Goal: Task Accomplishment & Management: Manage account settings

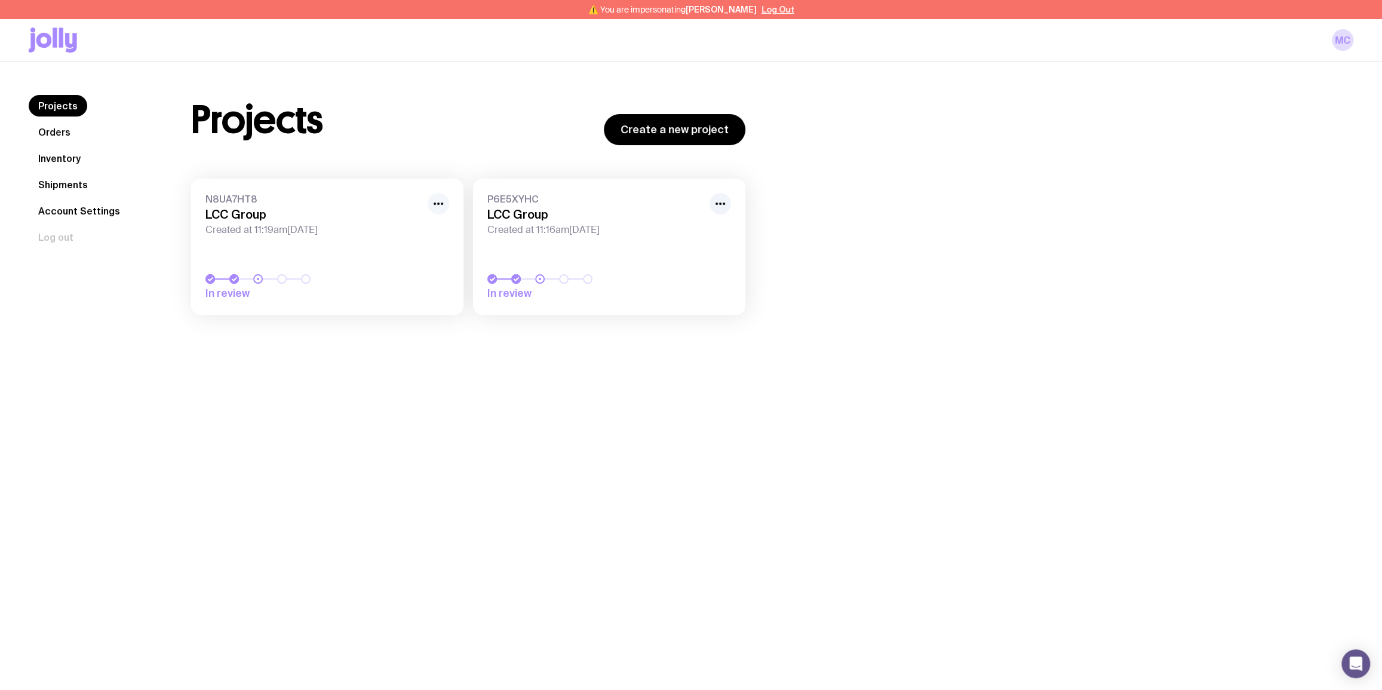
click at [438, 203] on circle "button" at bounding box center [438, 203] width 2 height 2
click at [411, 227] on button "Rename" at bounding box center [410, 230] width 57 height 12
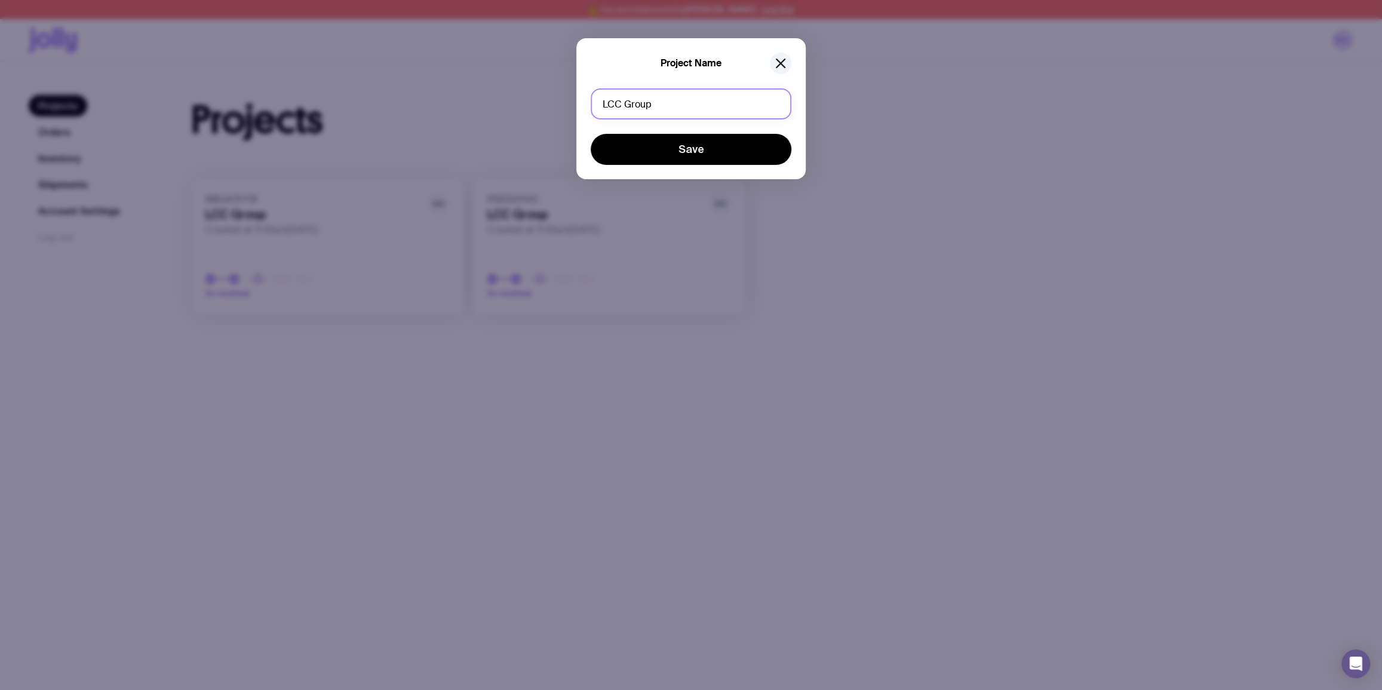
click at [692, 110] on input "LCC Group" at bounding box center [691, 103] width 201 height 31
type input "L"
type input "SRO Technology"
click at [676, 155] on button "Save" at bounding box center [691, 149] width 201 height 31
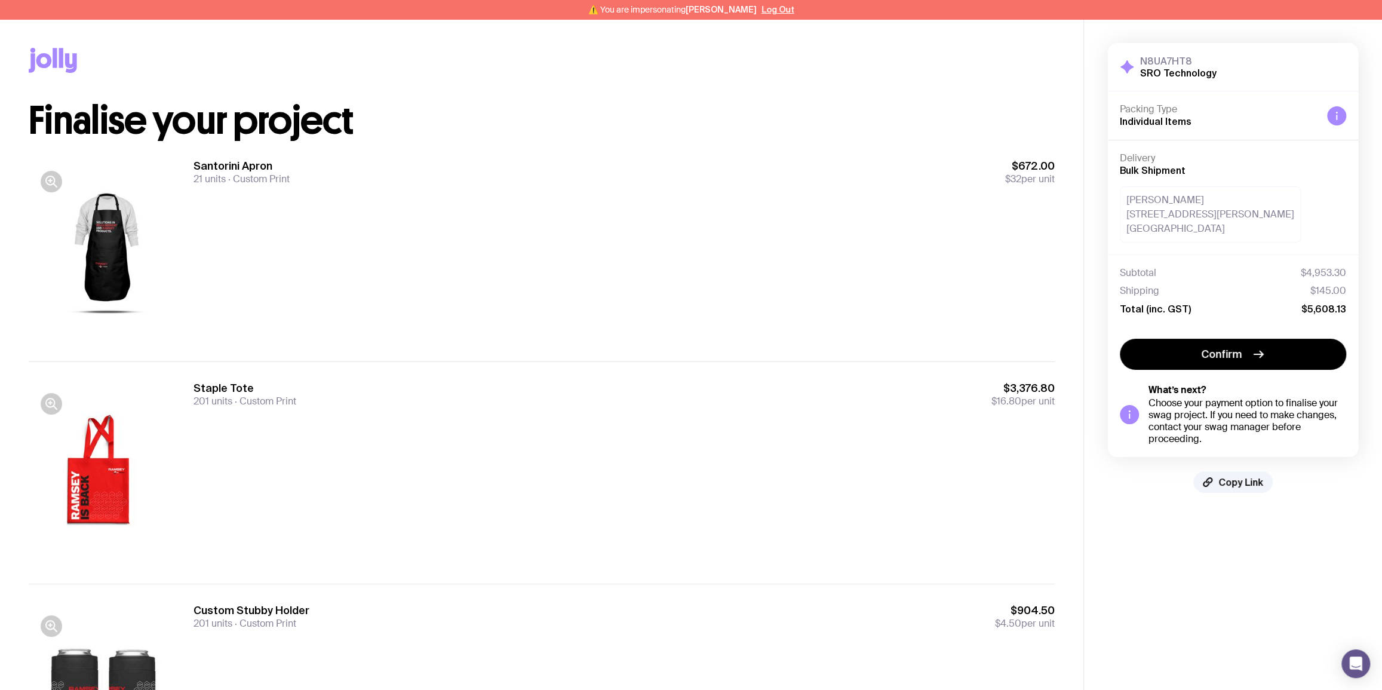
scroll to position [139, 0]
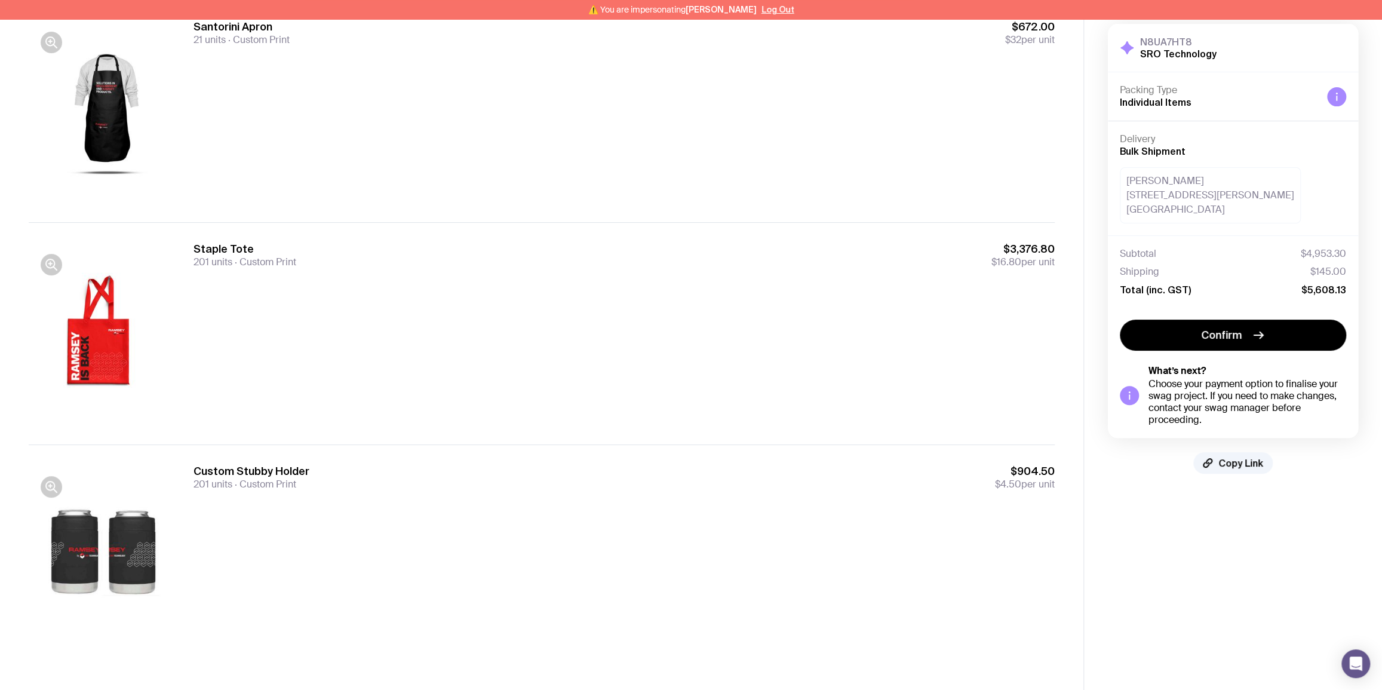
click at [102, 325] on div at bounding box center [105, 333] width 153 height 183
click at [51, 262] on icon "button" at bounding box center [51, 264] width 14 height 14
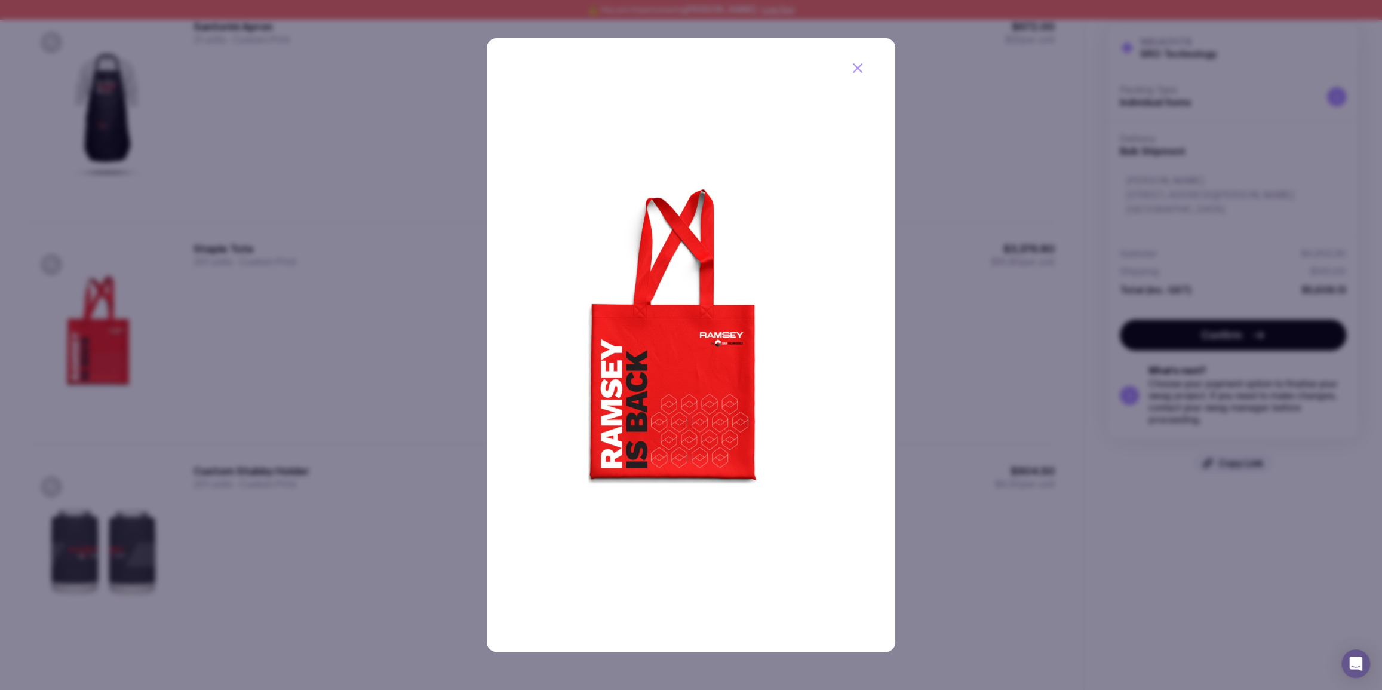
click at [1003, 157] on div at bounding box center [691, 345] width 1382 height 690
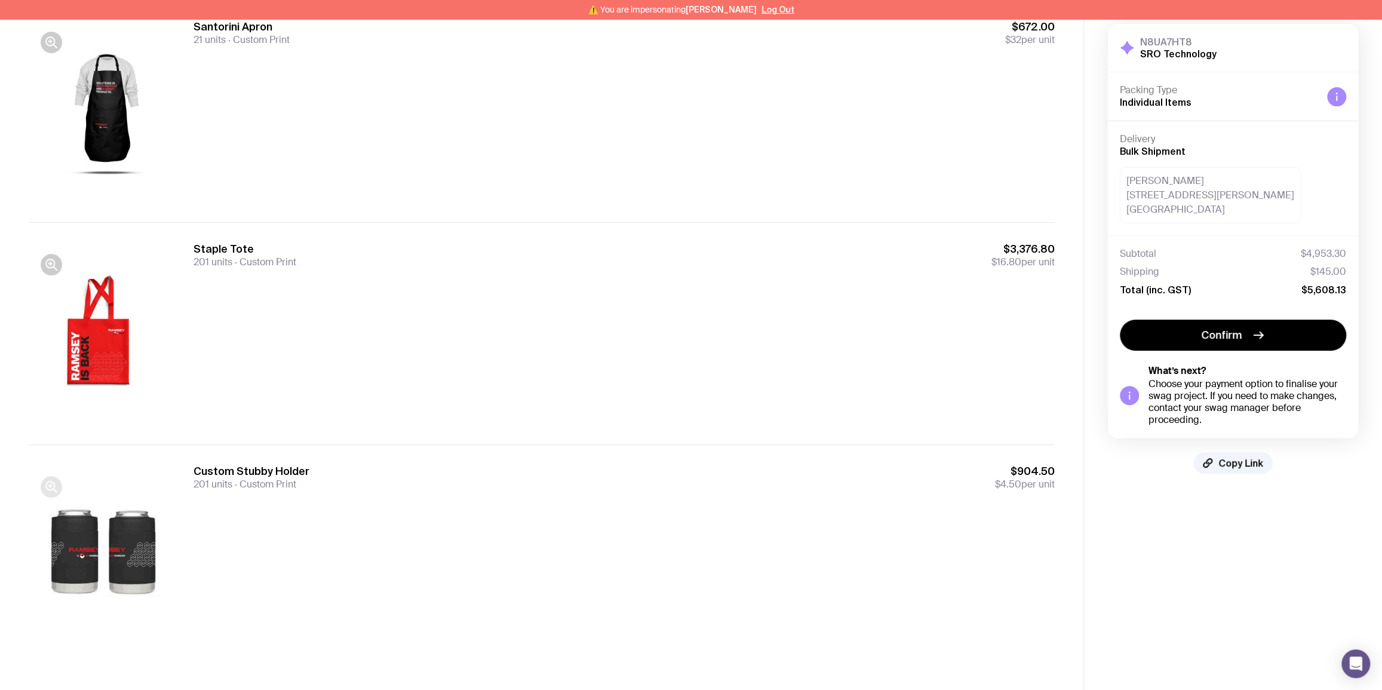
click at [47, 492] on icon "button" at bounding box center [51, 487] width 14 height 14
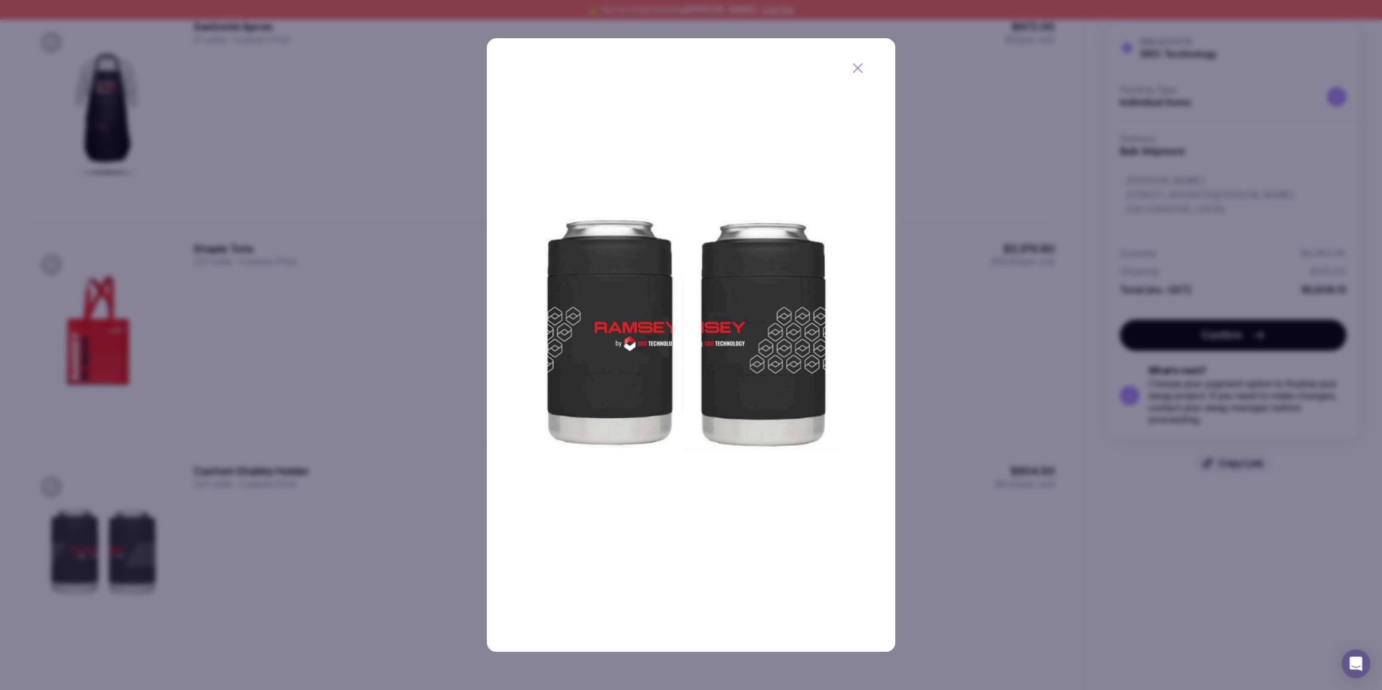
click at [995, 222] on div at bounding box center [691, 345] width 1382 height 690
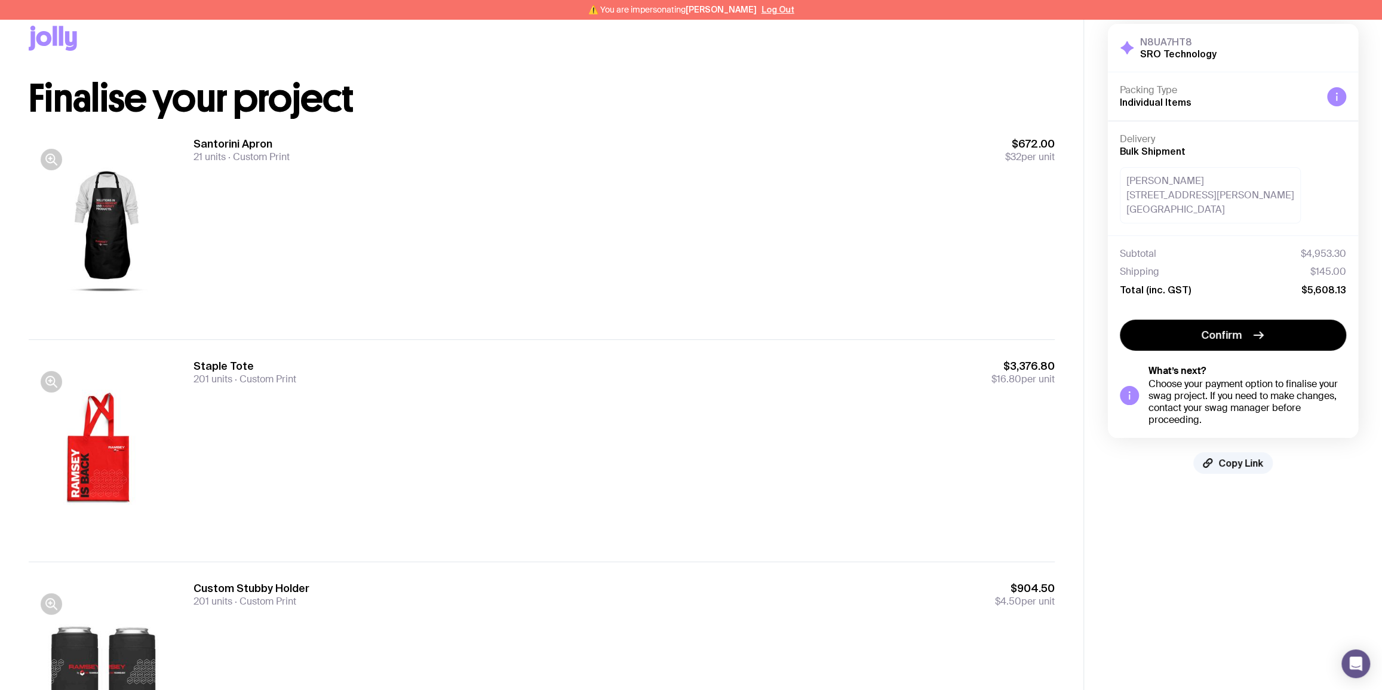
scroll to position [0, 0]
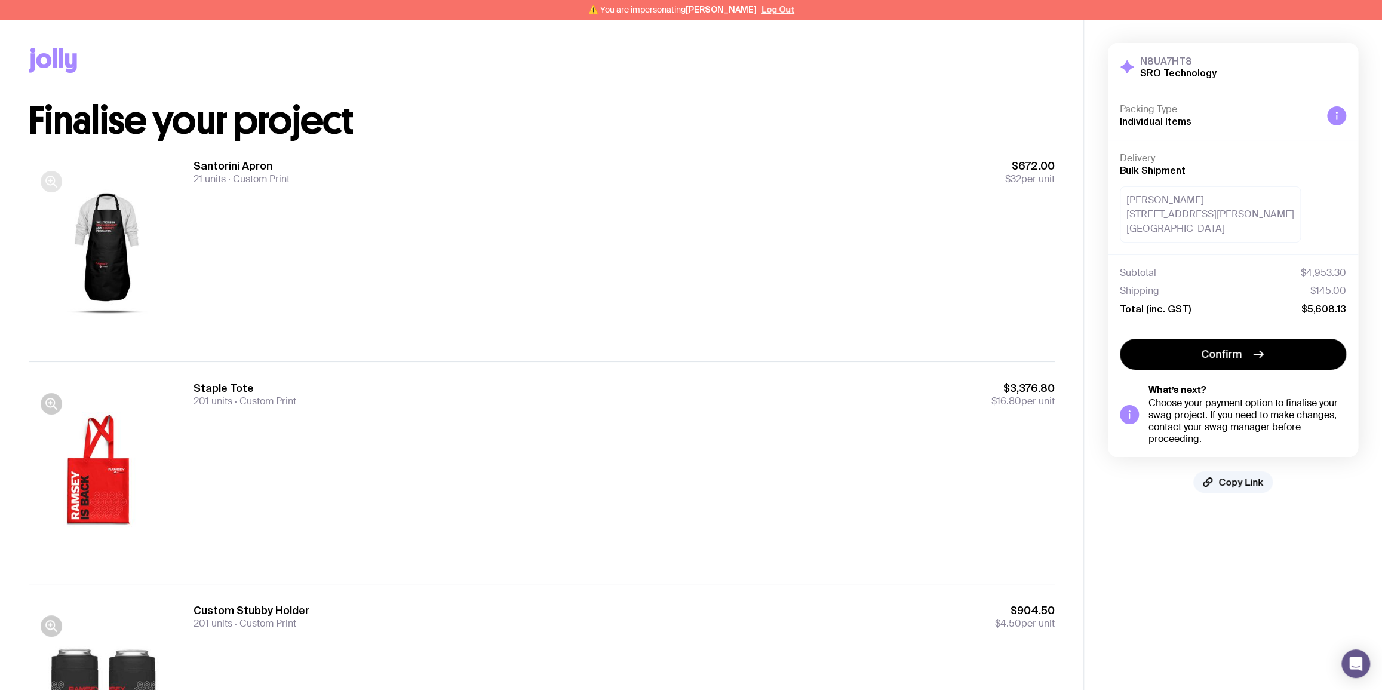
click at [51, 176] on icon "button" at bounding box center [50, 180] width 8 height 8
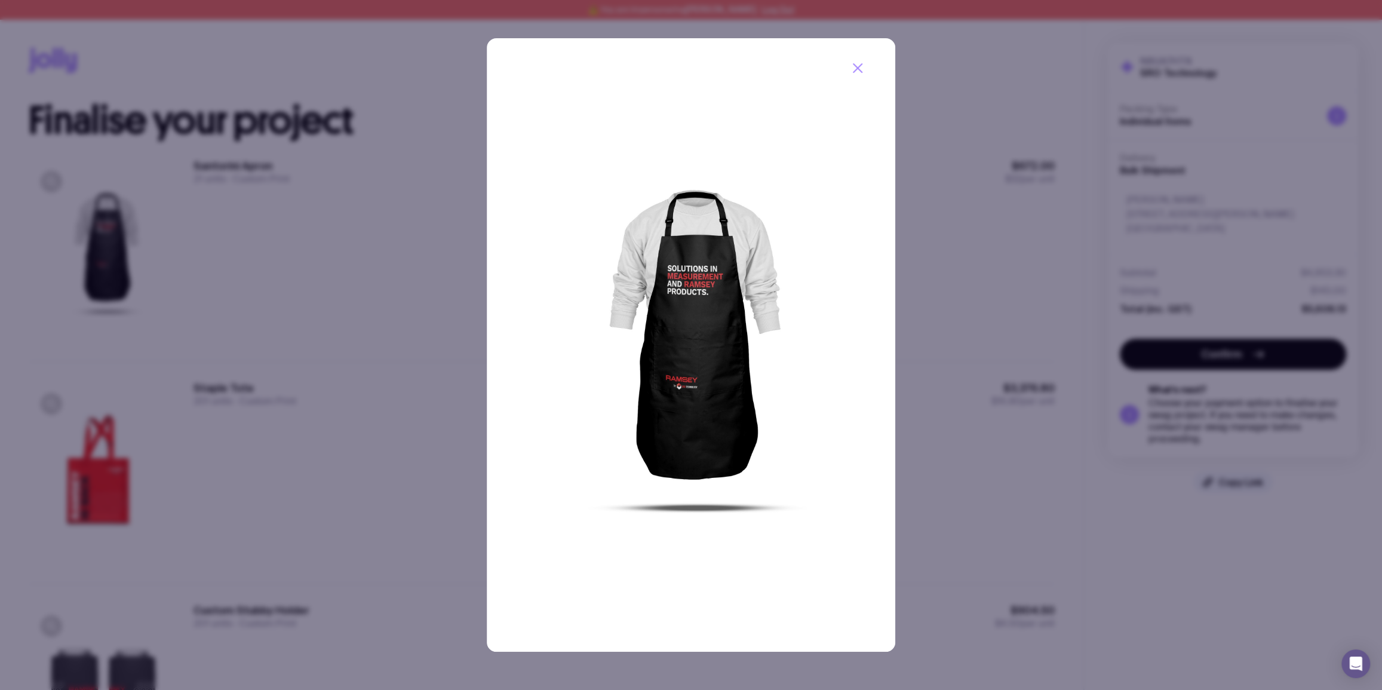
click at [1129, 203] on div at bounding box center [691, 345] width 1382 height 690
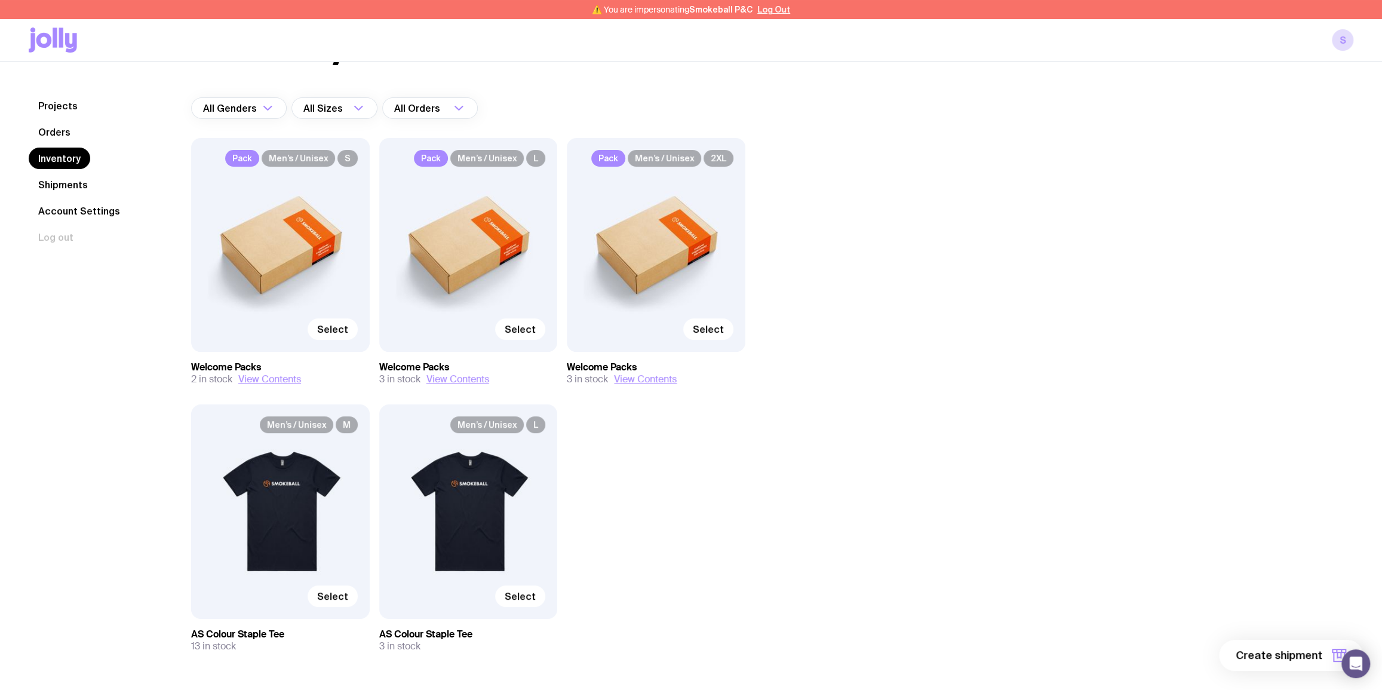
scroll to position [112, 0]
